Goal: Contribute content: Contribute content

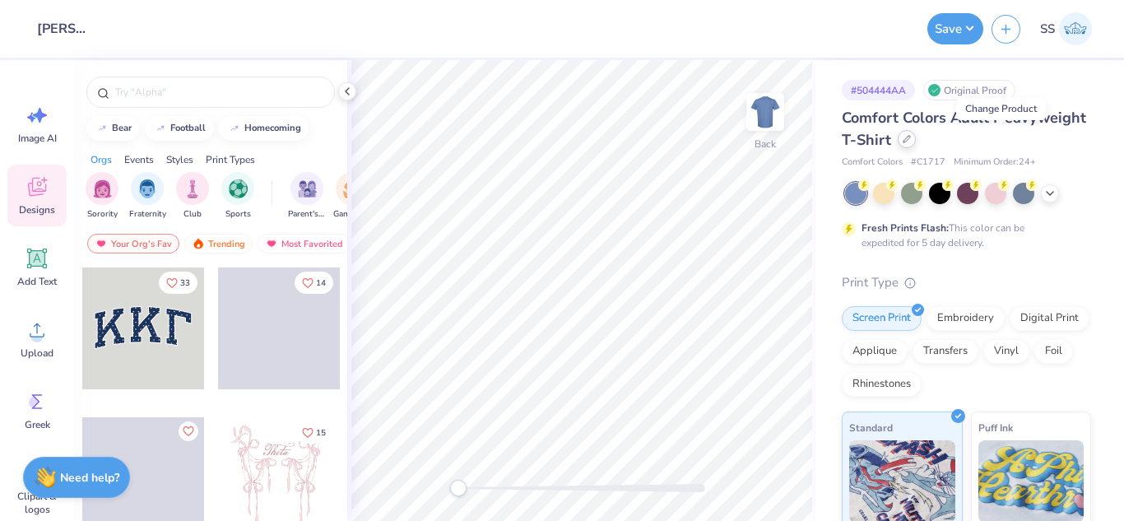
click at [916, 146] on div at bounding box center [907, 139] width 18 height 18
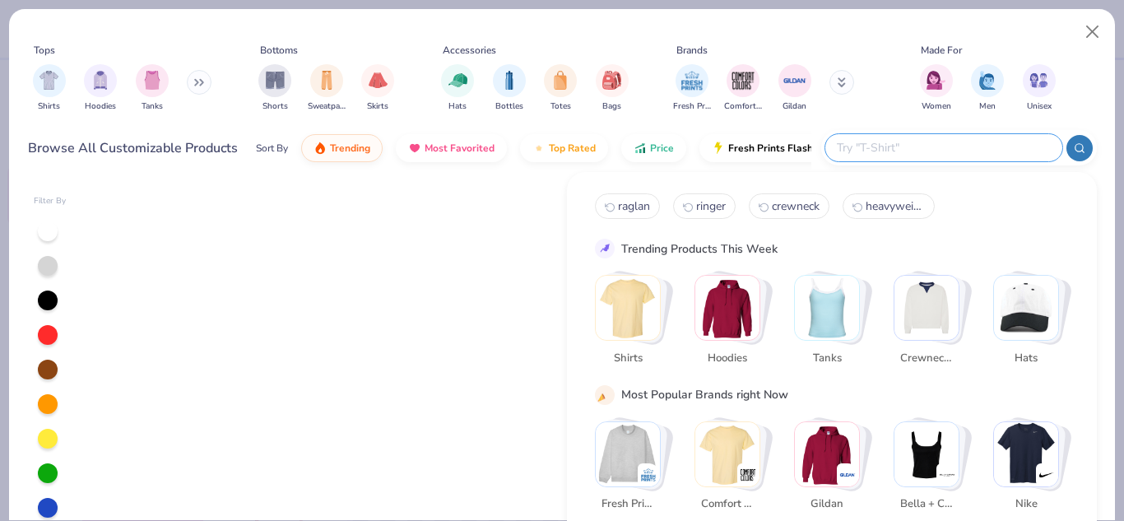
click at [928, 142] on input "text" at bounding box center [944, 147] width 216 height 19
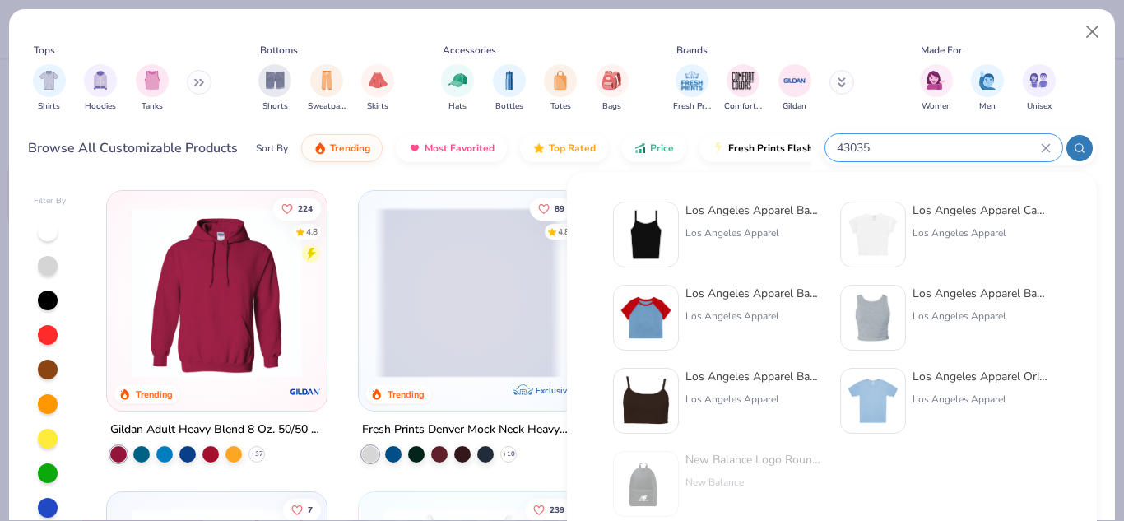
type input "43035"
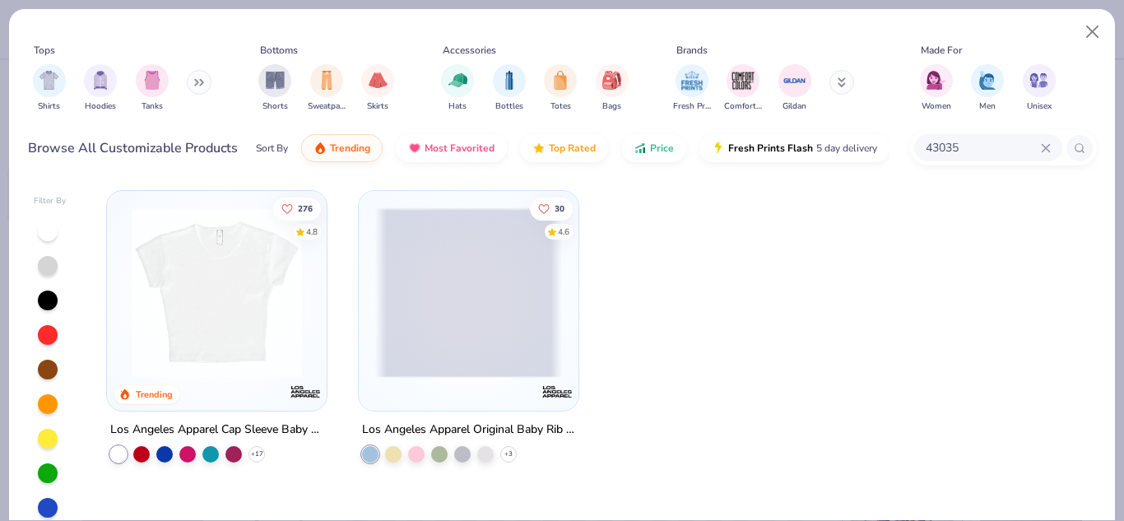
click at [200, 314] on img at bounding box center [216, 292] width 187 height 170
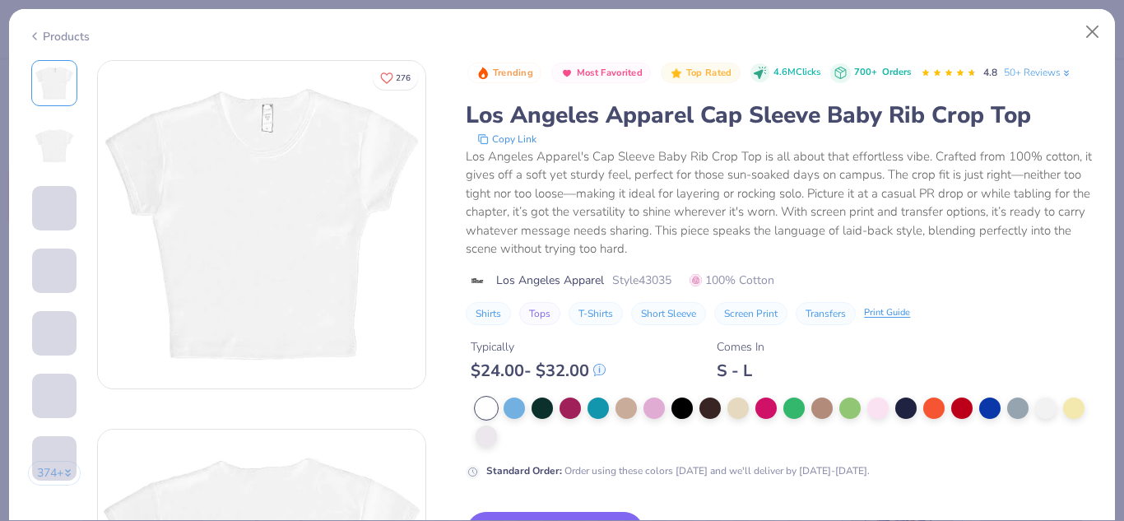
click at [720, 446] on div at bounding box center [786, 422] width 621 height 49
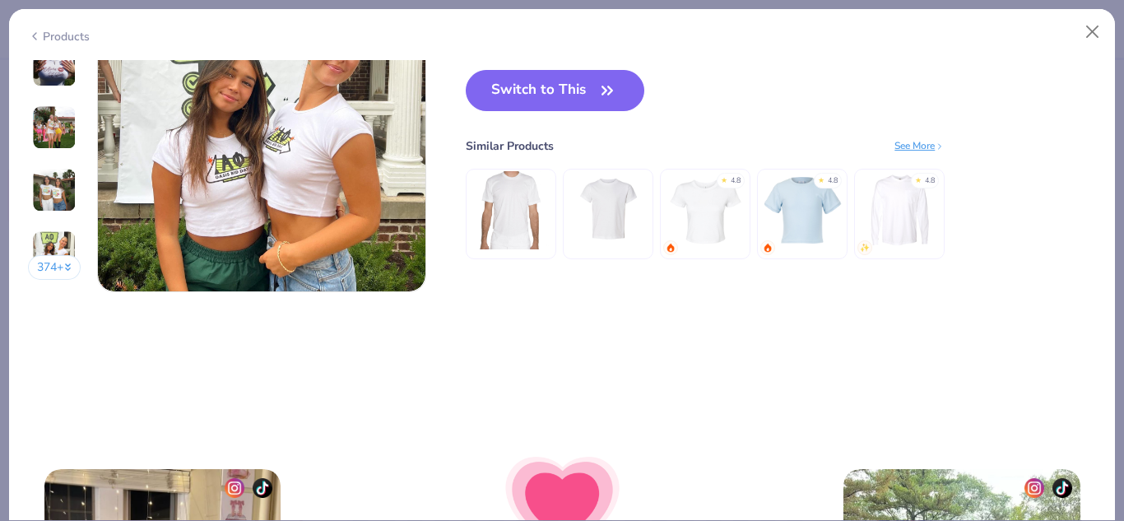
scroll to position [2088, 0]
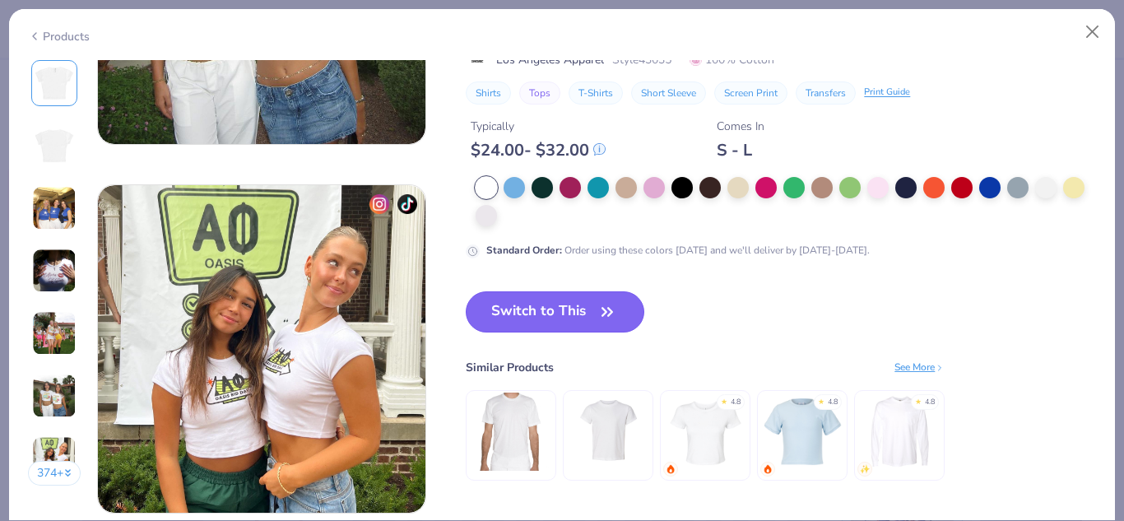
click at [626, 304] on button "Switch to This" at bounding box center [555, 311] width 179 height 41
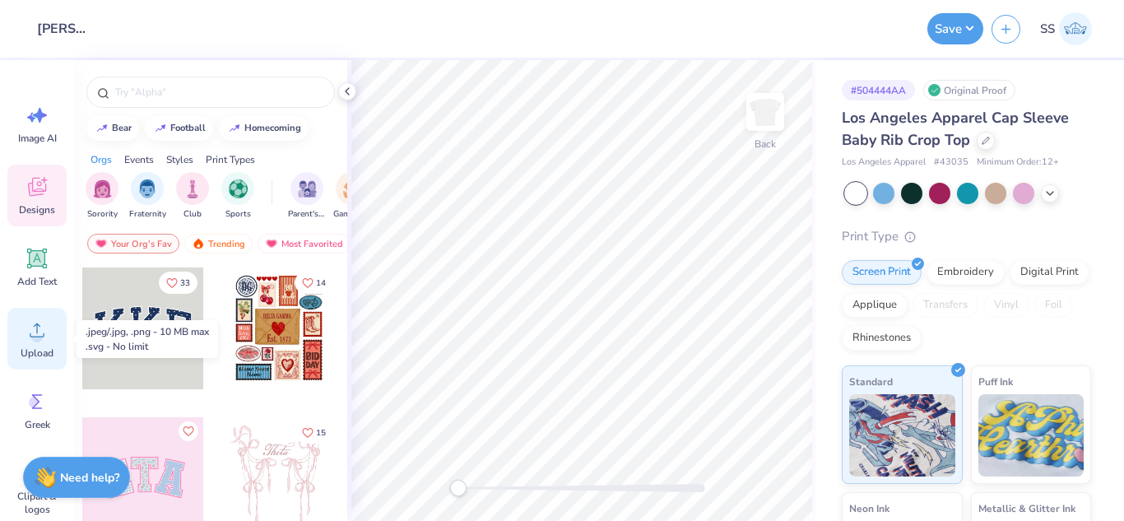
click at [24, 337] on div "Upload" at bounding box center [36, 339] width 59 height 62
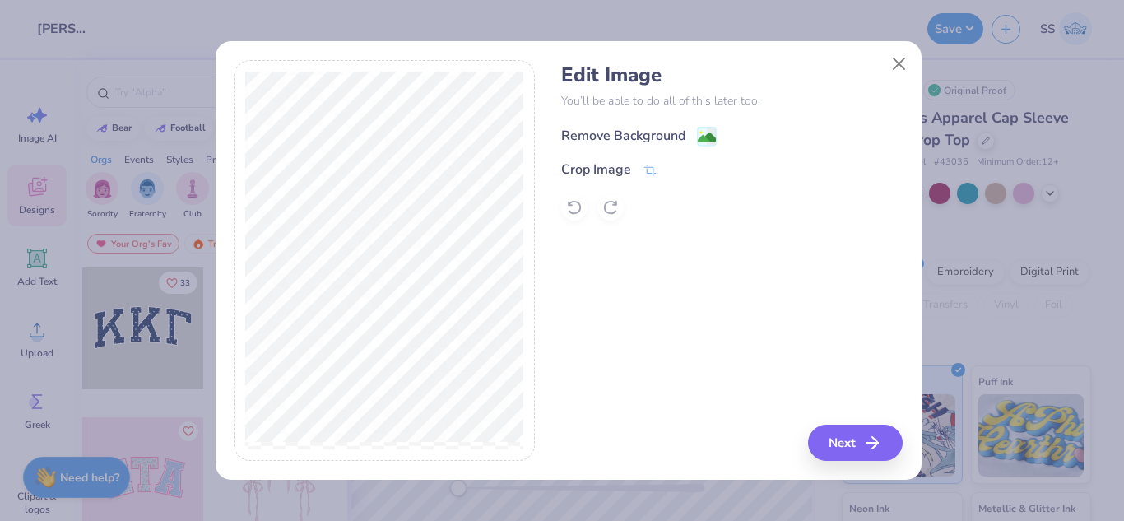
click at [695, 142] on div "Remove Background" at bounding box center [639, 136] width 156 height 21
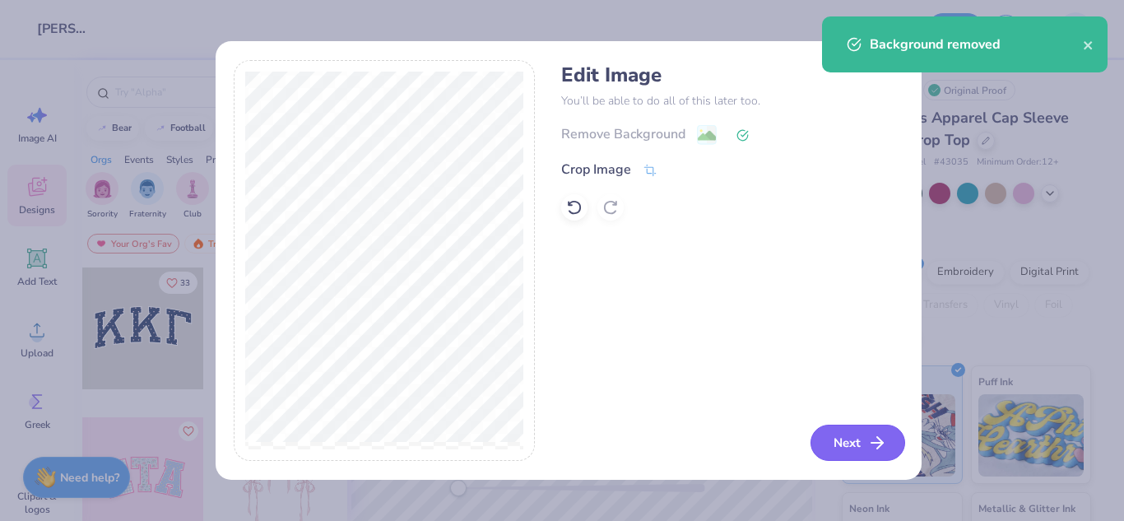
click at [849, 441] on button "Next" at bounding box center [858, 443] width 95 height 36
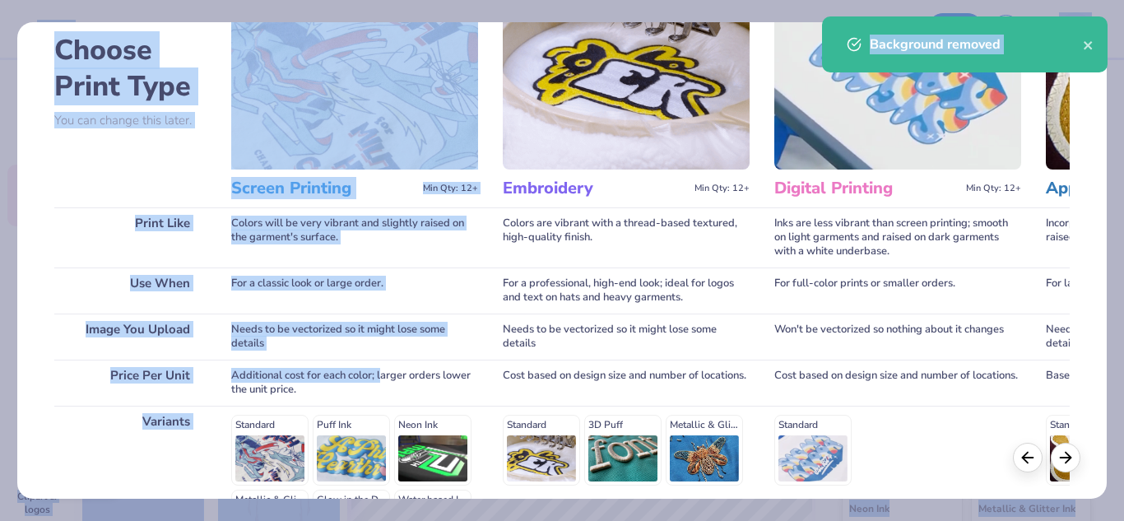
scroll to position [300, 0]
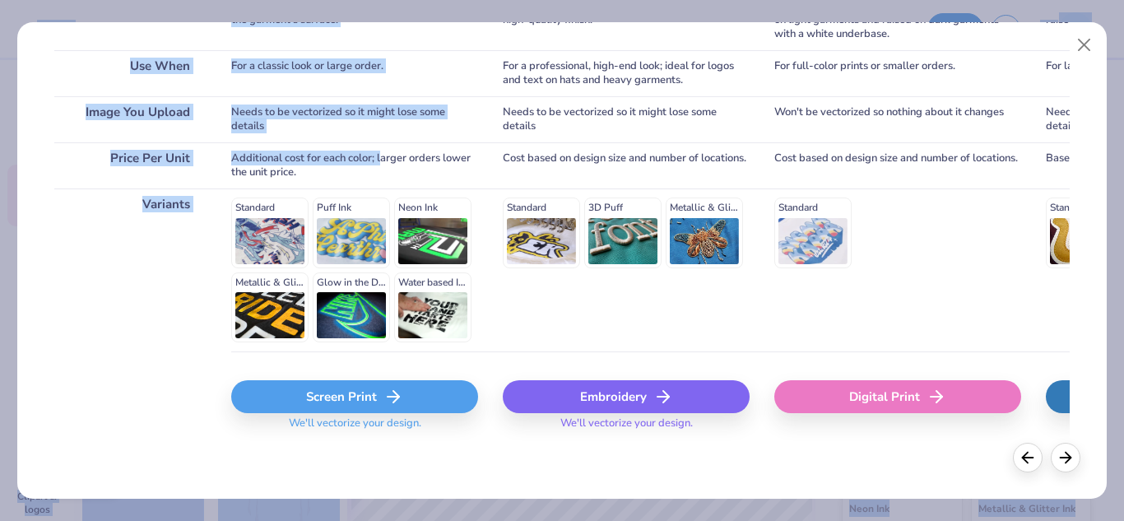
drag, startPoint x: 383, startPoint y: 459, endPoint x: 402, endPoint y: 530, distance: 73.3
click at [402, 520] on html "Design Title [PERSON_NAME] : Tarte Cosmetics Save SS Image AI Designs Add Text …" at bounding box center [562, 260] width 1124 height 521
click at [347, 396] on div "Screen Print" at bounding box center [354, 396] width 247 height 33
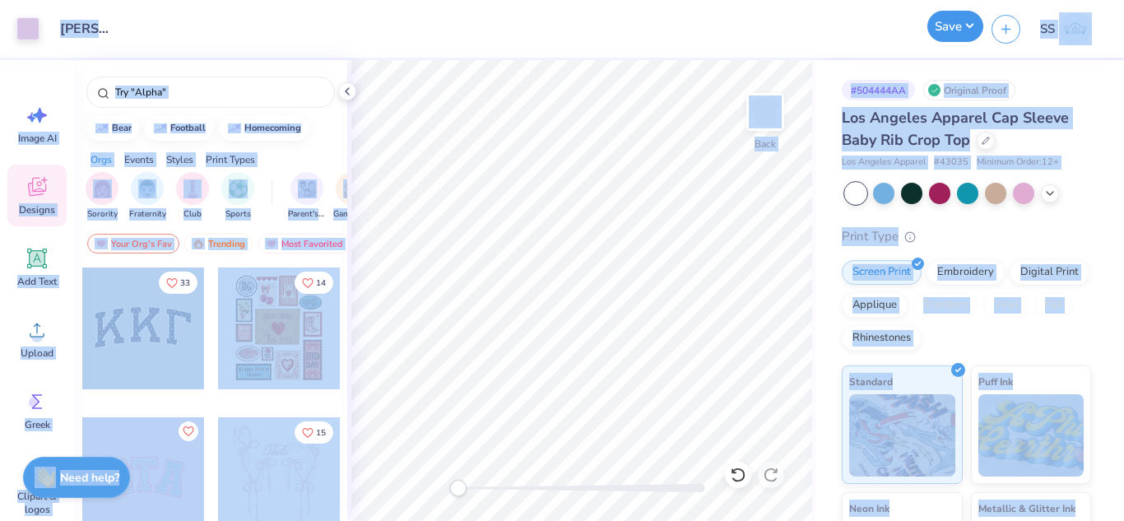
click at [966, 30] on button "Save" at bounding box center [956, 26] width 56 height 31
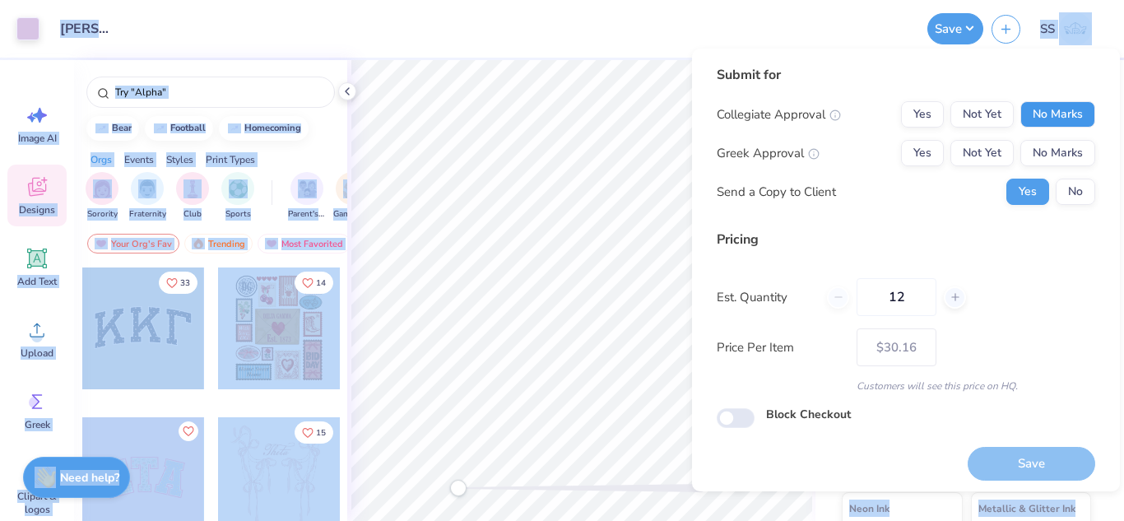
click at [1021, 120] on button "No Marks" at bounding box center [1058, 114] width 75 height 26
click at [1028, 140] on button "No Marks" at bounding box center [1058, 153] width 75 height 26
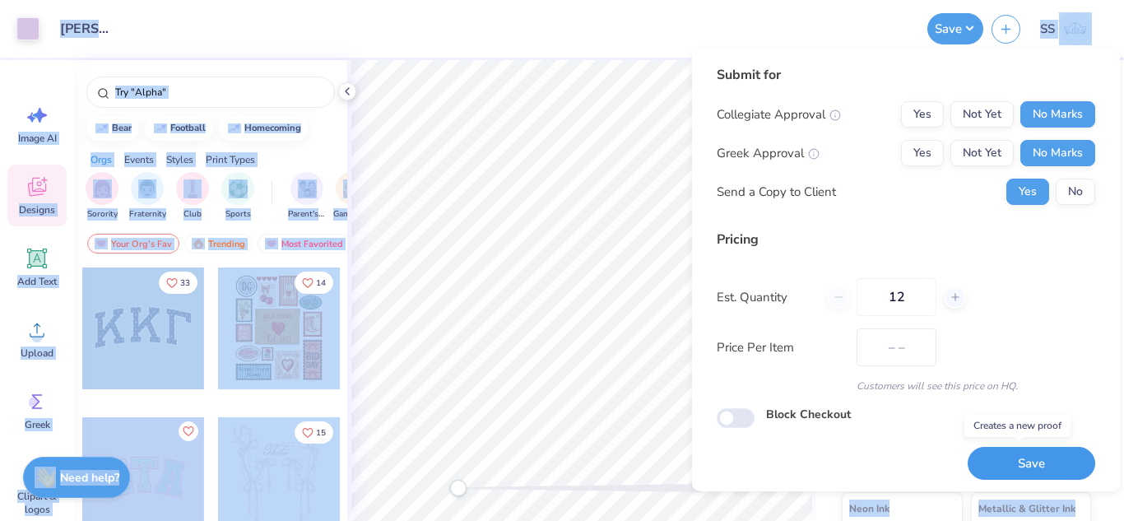
click at [1011, 454] on button "Save" at bounding box center [1032, 464] width 128 height 34
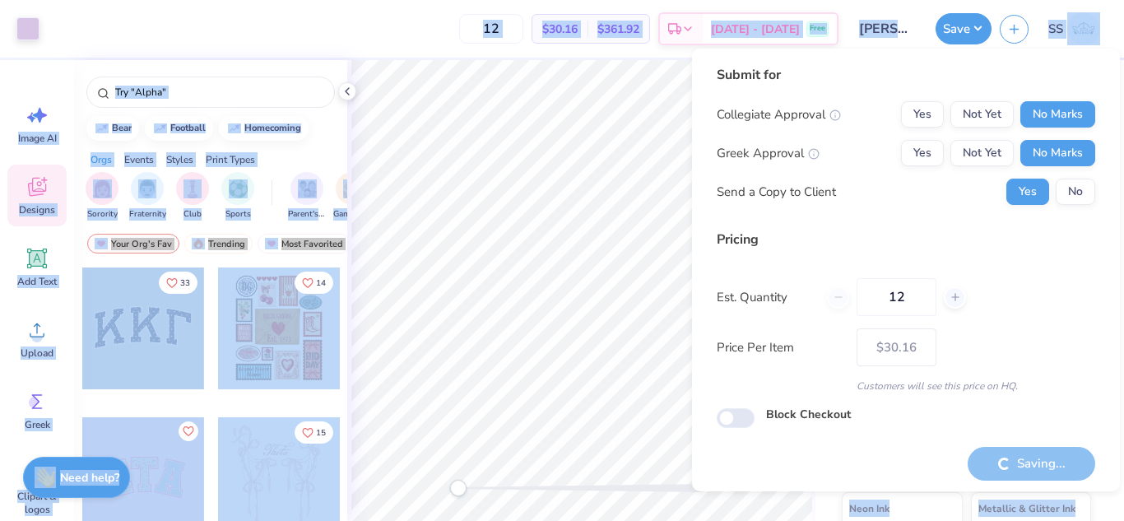
type input "– –"
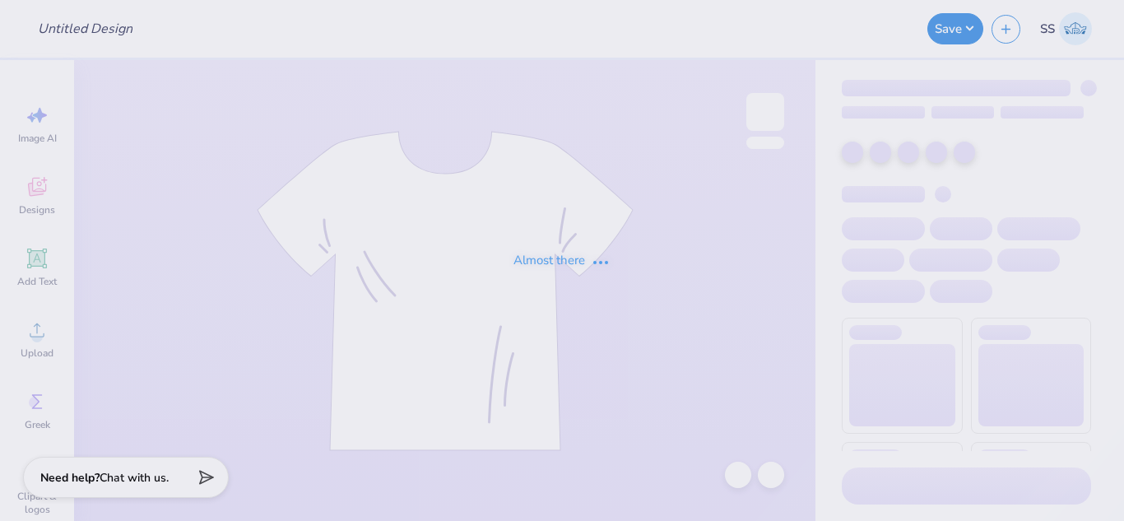
type input "Kappa Delta Merch"
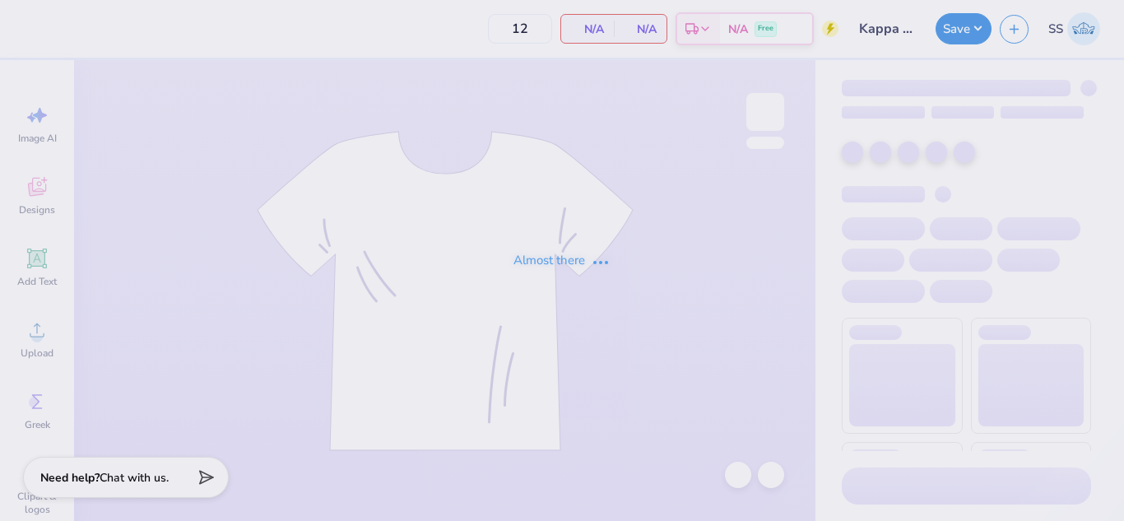
type input "24"
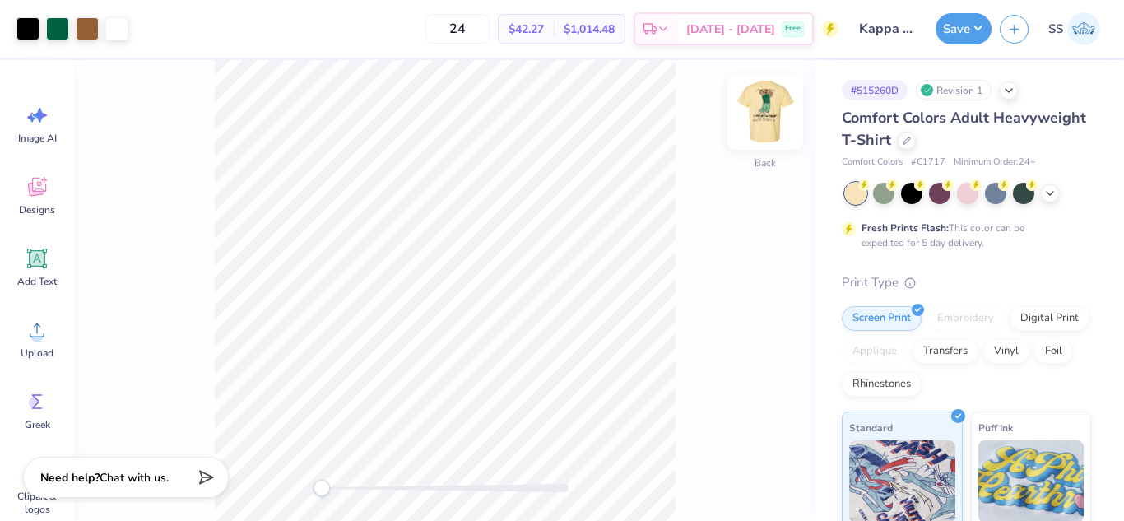
click at [784, 119] on img at bounding box center [766, 112] width 66 height 66
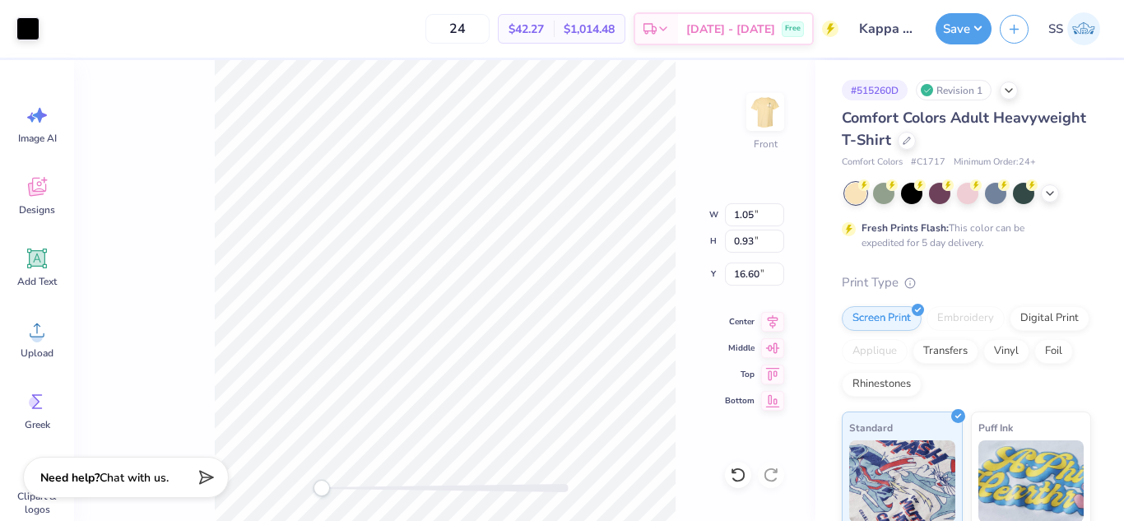
type input "1.05"
type input "0.93"
type input "16.60"
type input "16.01"
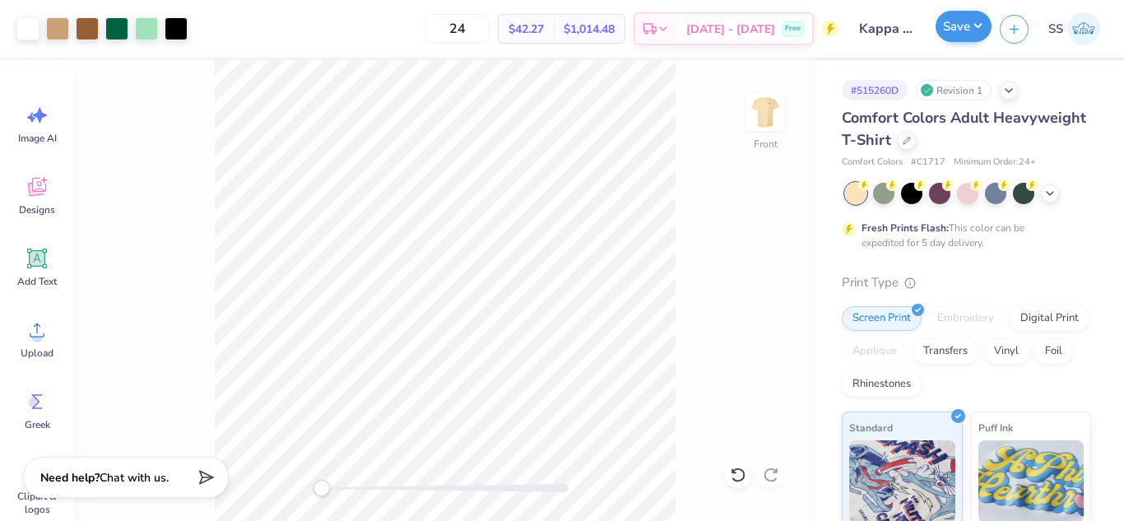
click at [965, 42] on div "Save" at bounding box center [964, 28] width 56 height 31
click at [963, 38] on button "Save" at bounding box center [964, 26] width 56 height 31
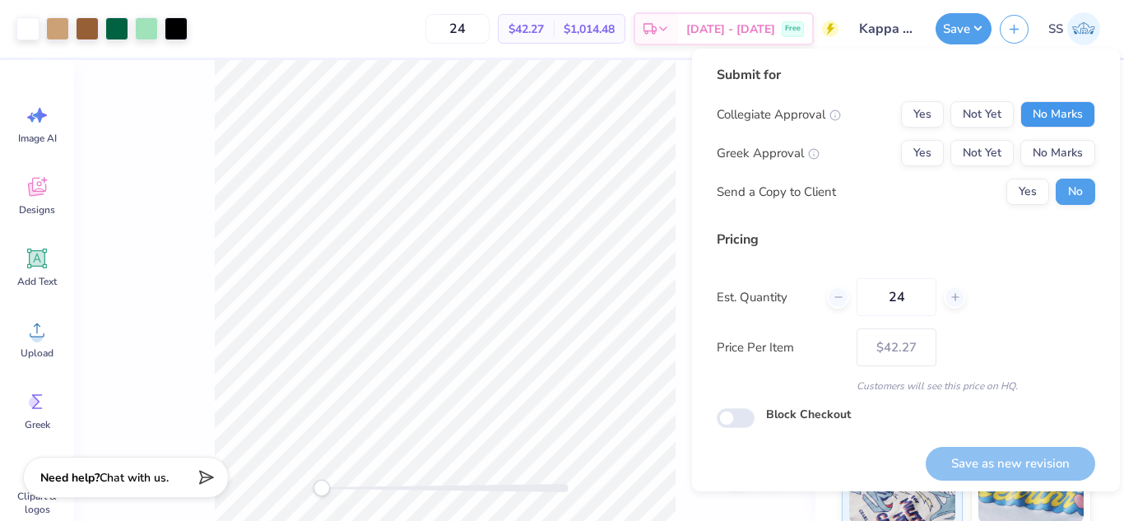
click at [1037, 120] on button "No Marks" at bounding box center [1058, 114] width 75 height 26
click at [914, 155] on button "Yes" at bounding box center [922, 153] width 43 height 26
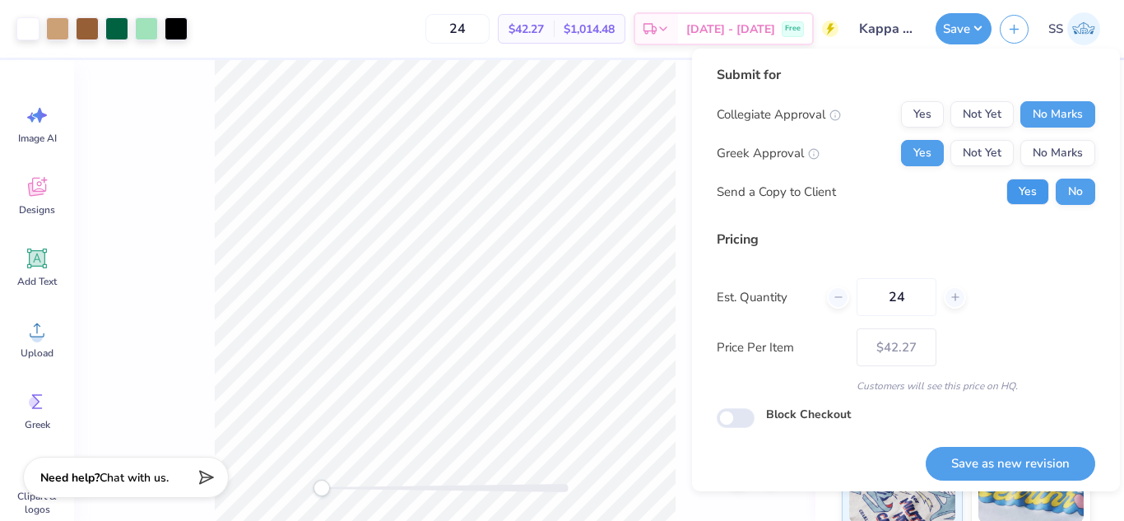
click at [1007, 179] on button "Yes" at bounding box center [1028, 192] width 43 height 26
click at [1026, 459] on button "Save as new revision" at bounding box center [1011, 464] width 170 height 34
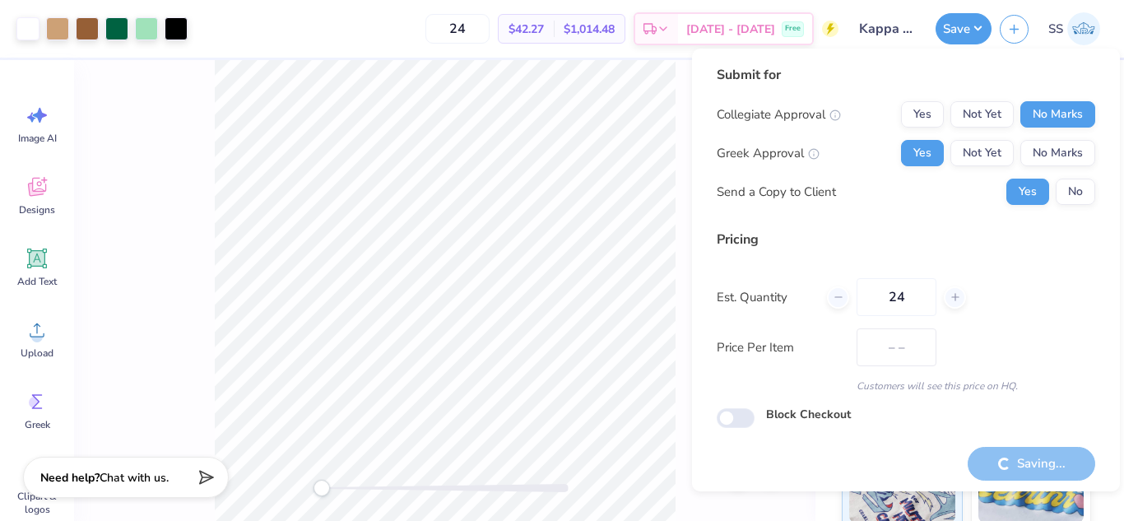
type input "$42.27"
